Goal: Task Accomplishment & Management: Manage account settings

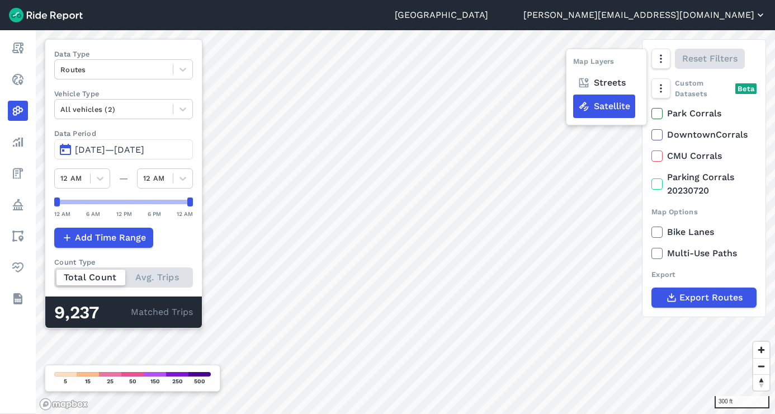
click at [704, 16] on button "[PERSON_NAME][EMAIL_ADDRESS][DOMAIN_NAME]" at bounding box center [645, 14] width 243 height 13
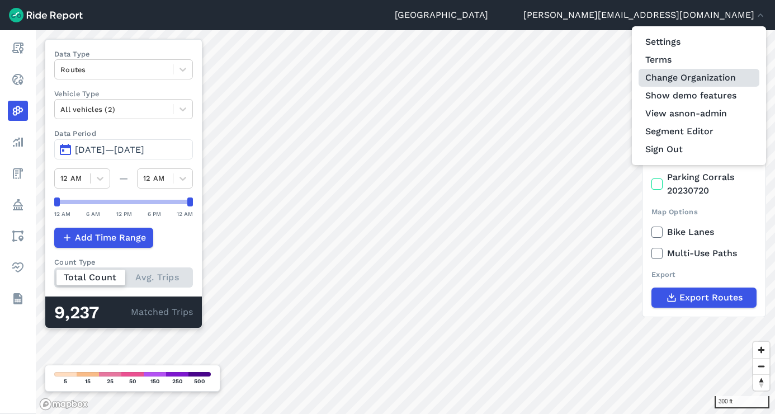
click at [677, 70] on link "Change Organization" at bounding box center [699, 78] width 121 height 18
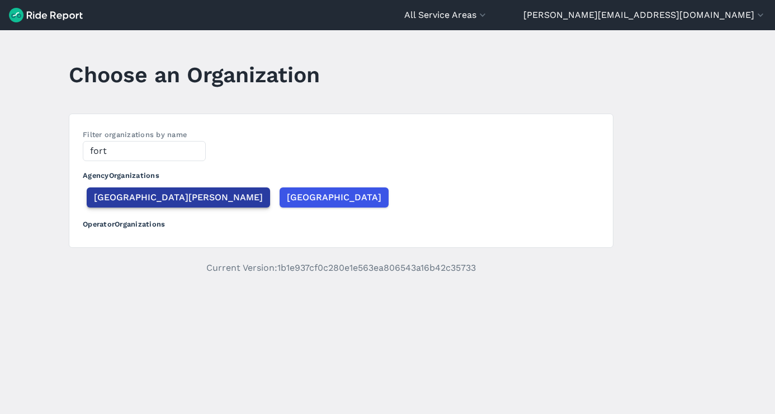
type input "fort"
click at [115, 203] on span "[GEOGRAPHIC_DATA][PERSON_NAME]" at bounding box center [178, 197] width 169 height 13
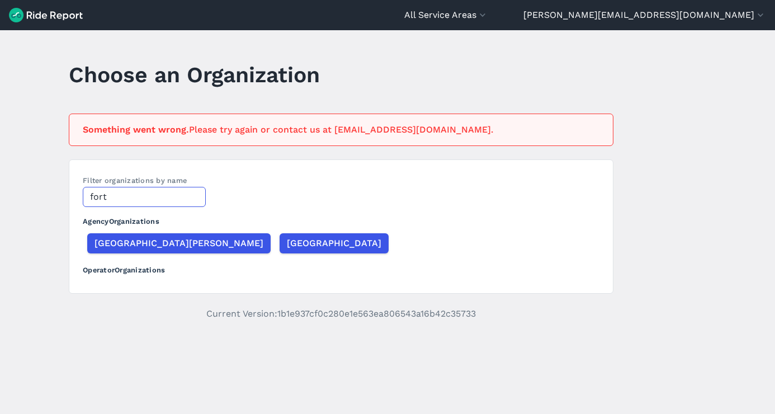
click at [159, 205] on input "fort" at bounding box center [144, 197] width 123 height 20
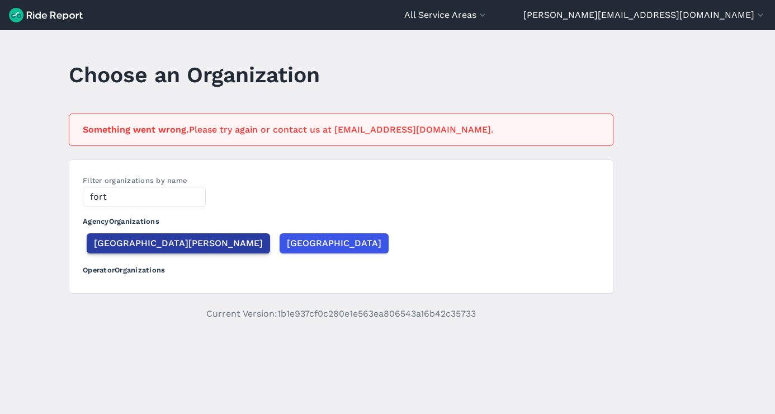
click at [128, 246] on span "[GEOGRAPHIC_DATA][PERSON_NAME]" at bounding box center [178, 243] width 169 height 13
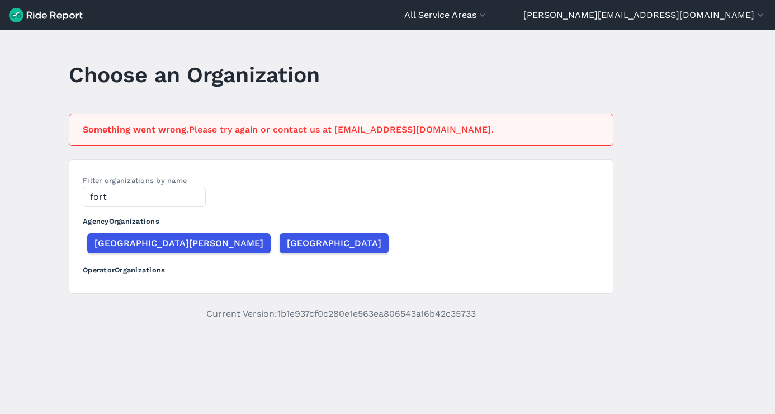
click at [654, 156] on main "Choose an Organization Something went wrong. Please try again or contact us at …" at bounding box center [387, 222] width 775 height 384
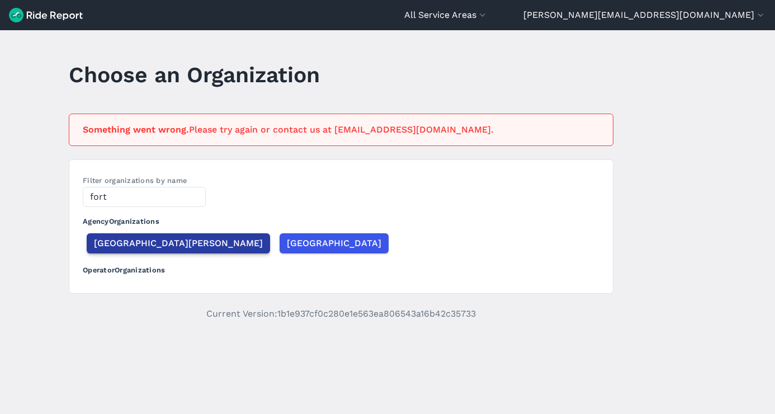
click at [115, 239] on span "[GEOGRAPHIC_DATA][PERSON_NAME]" at bounding box center [178, 243] width 169 height 13
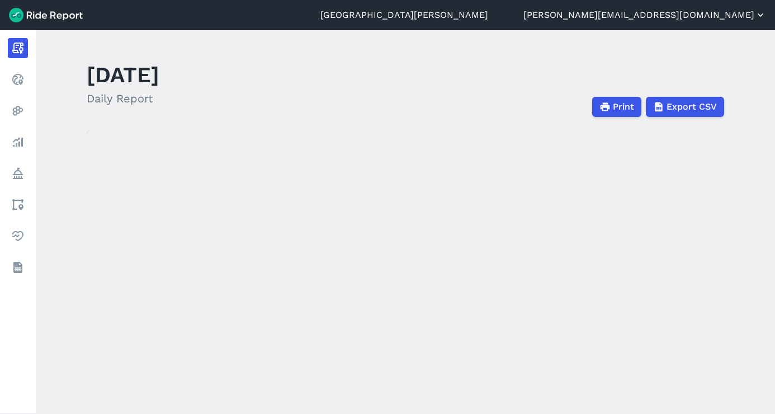
click at [681, 17] on button "[PERSON_NAME][EMAIL_ADDRESS][DOMAIN_NAME]" at bounding box center [645, 14] width 243 height 13
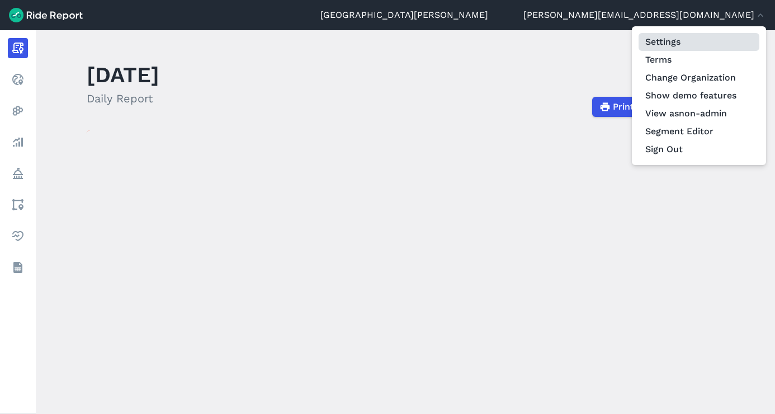
click at [670, 38] on link "Settings" at bounding box center [699, 42] width 121 height 18
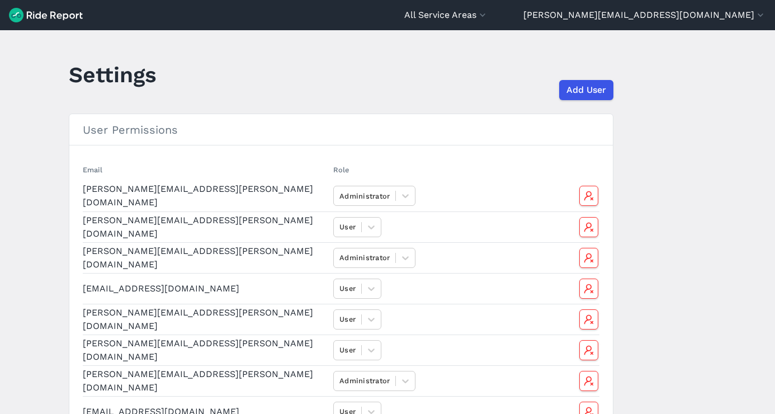
click at [730, 23] on header "All Service Areas [GEOGRAPHIC_DATA] [EMAIL_ADDRESS][DOMAIN_NAME] Settings Terms…" at bounding box center [387, 15] width 775 height 30
click at [719, 19] on button "[PERSON_NAME][EMAIL_ADDRESS][DOMAIN_NAME]" at bounding box center [645, 14] width 243 height 13
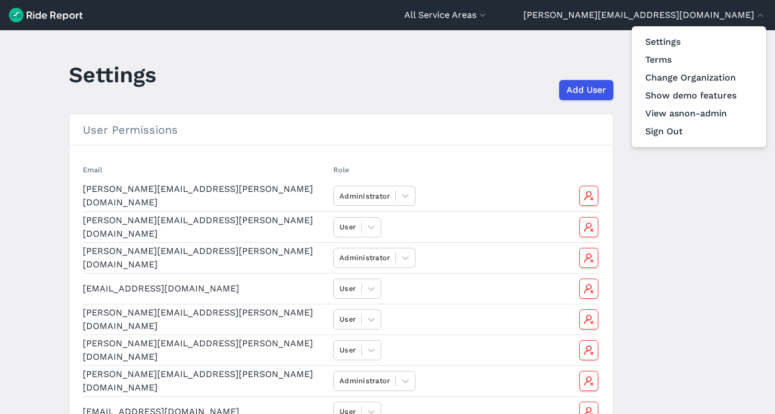
click at [486, 74] on div at bounding box center [387, 207] width 775 height 414
